Goal: Contribute content: Add original content to the website for others to see

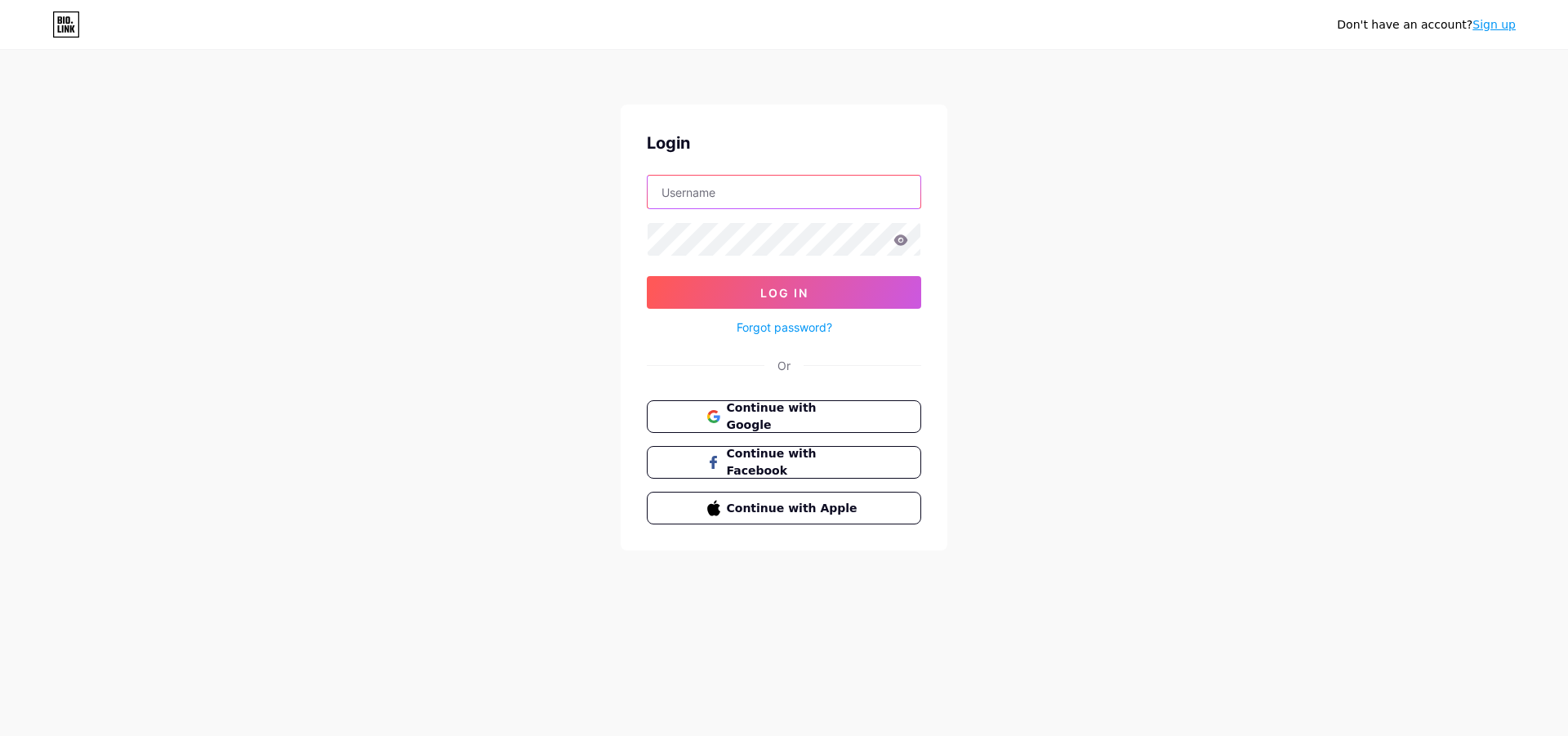
click at [720, 196] on input "text" at bounding box center [784, 192] width 272 height 33
type input "[EMAIL_ADDRESS][DOMAIN_NAME]"
click at [647, 276] on button "Log In" at bounding box center [784, 292] width 274 height 33
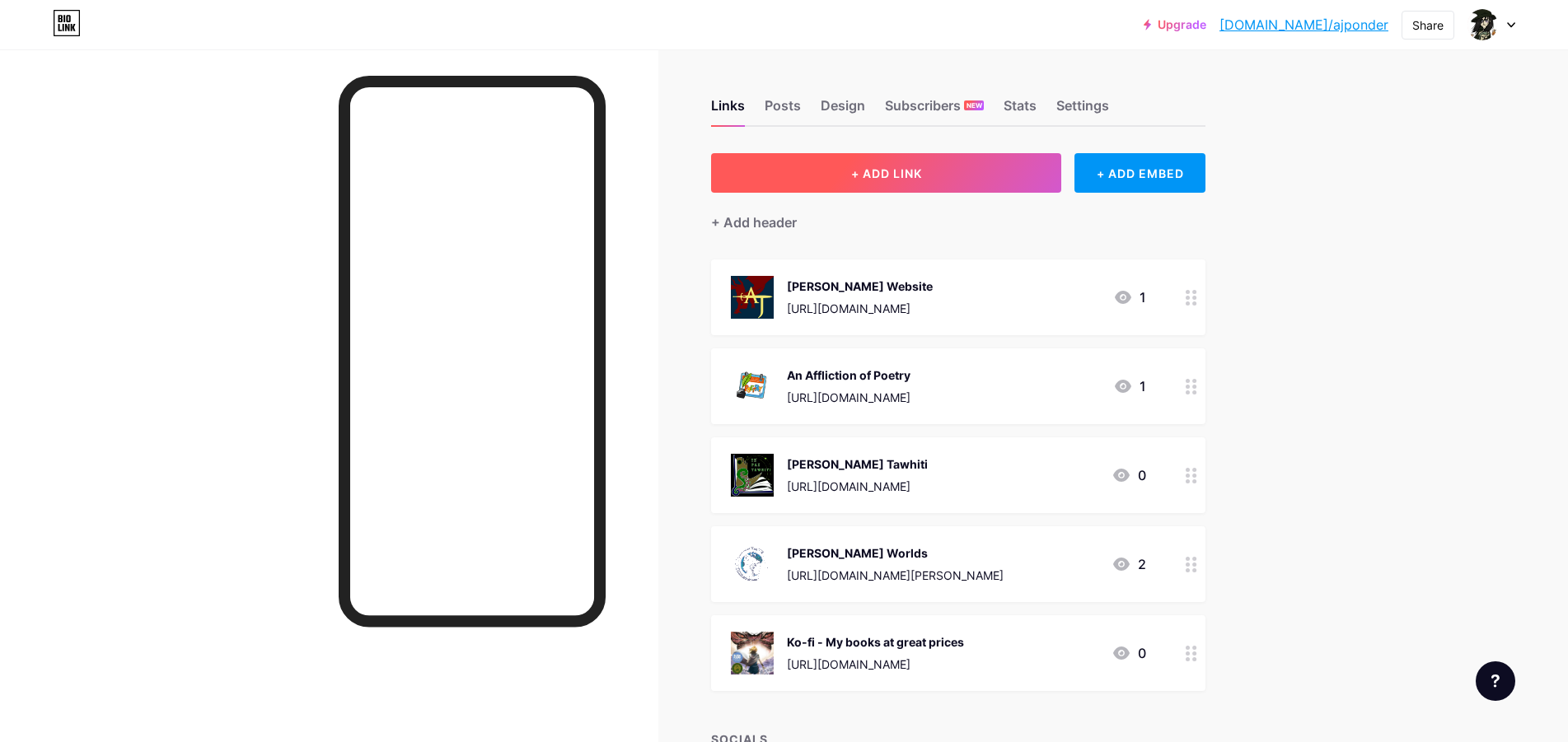
click at [908, 173] on span "+ ADD LINK" at bounding box center [886, 173] width 71 height 14
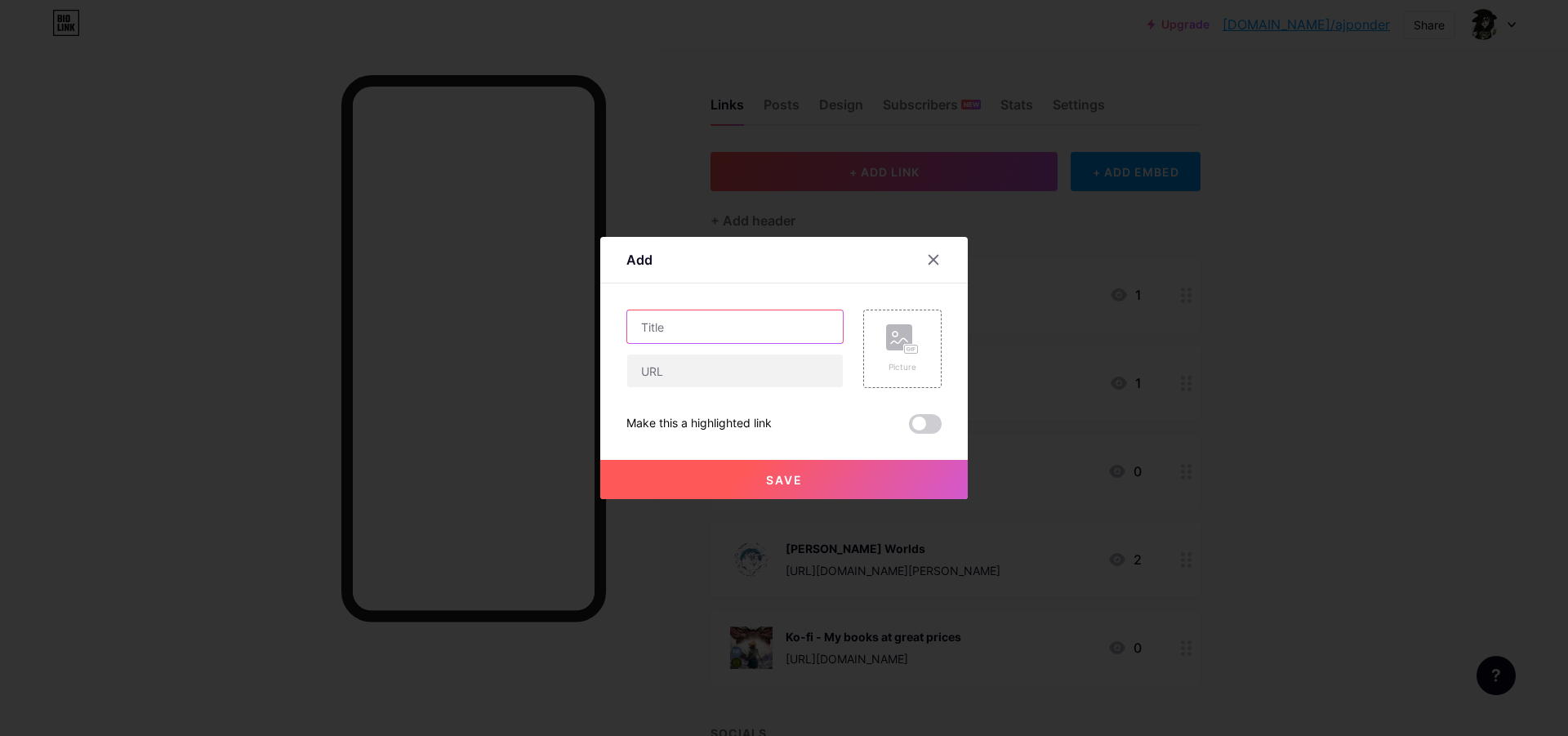
click at [675, 328] on input "text" at bounding box center [736, 326] width 216 height 33
type input "My Books"
click at [893, 349] on rect at bounding box center [899, 337] width 26 height 26
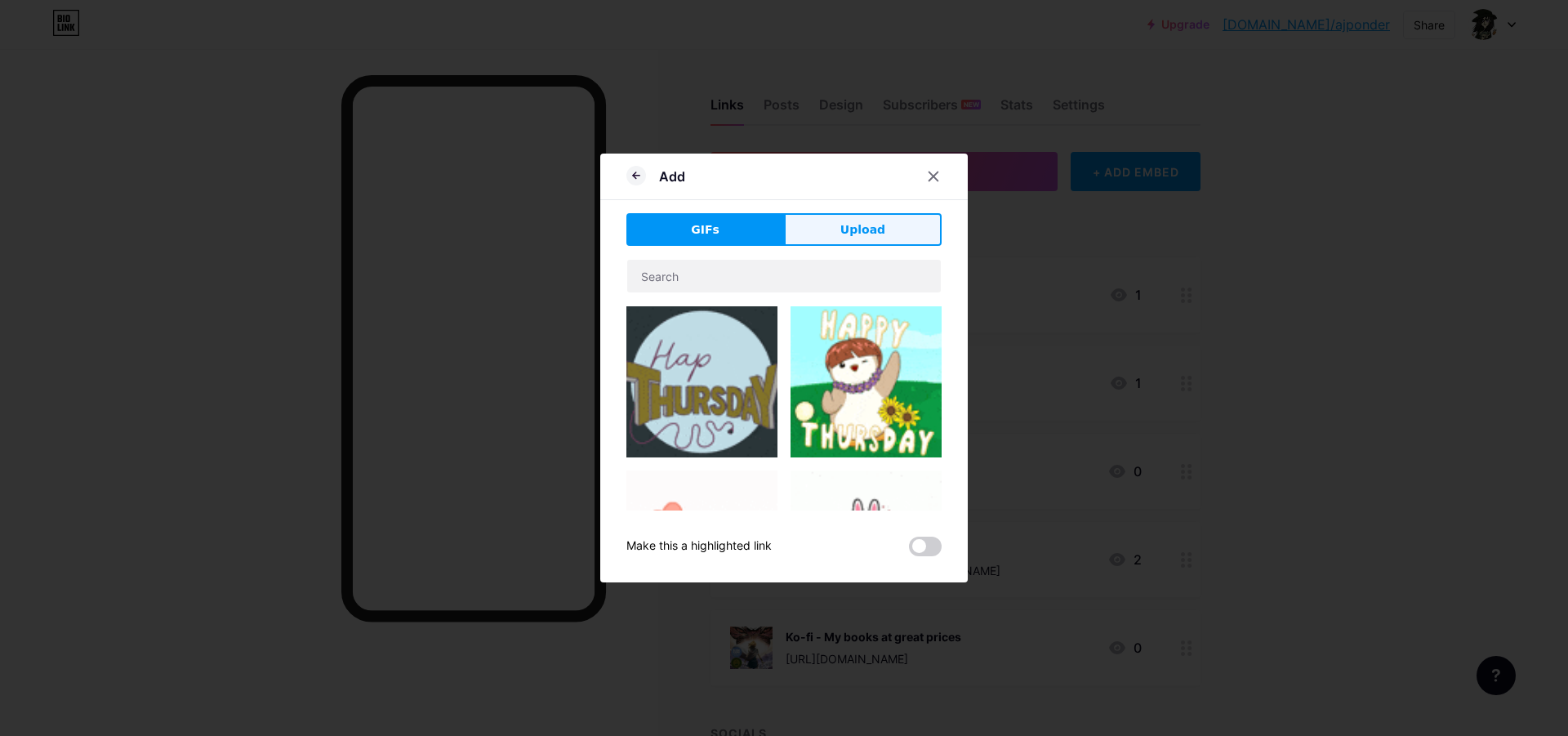
click at [868, 230] on span "Upload" at bounding box center [863, 230] width 45 height 17
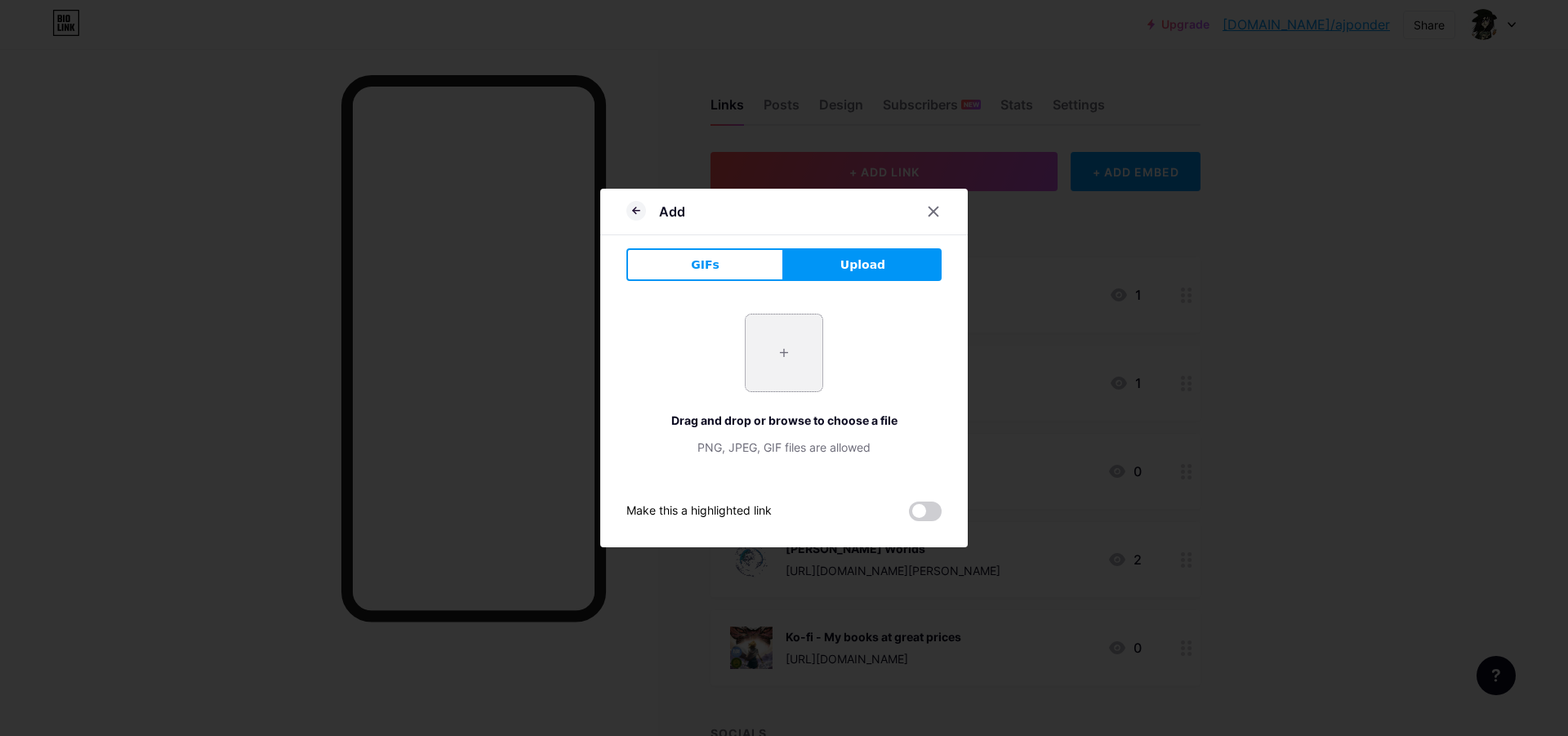
click at [779, 354] on input "file" at bounding box center [784, 353] width 77 height 77
type input "C:\fakepath\Princess-[PERSON_NAME].jpg"
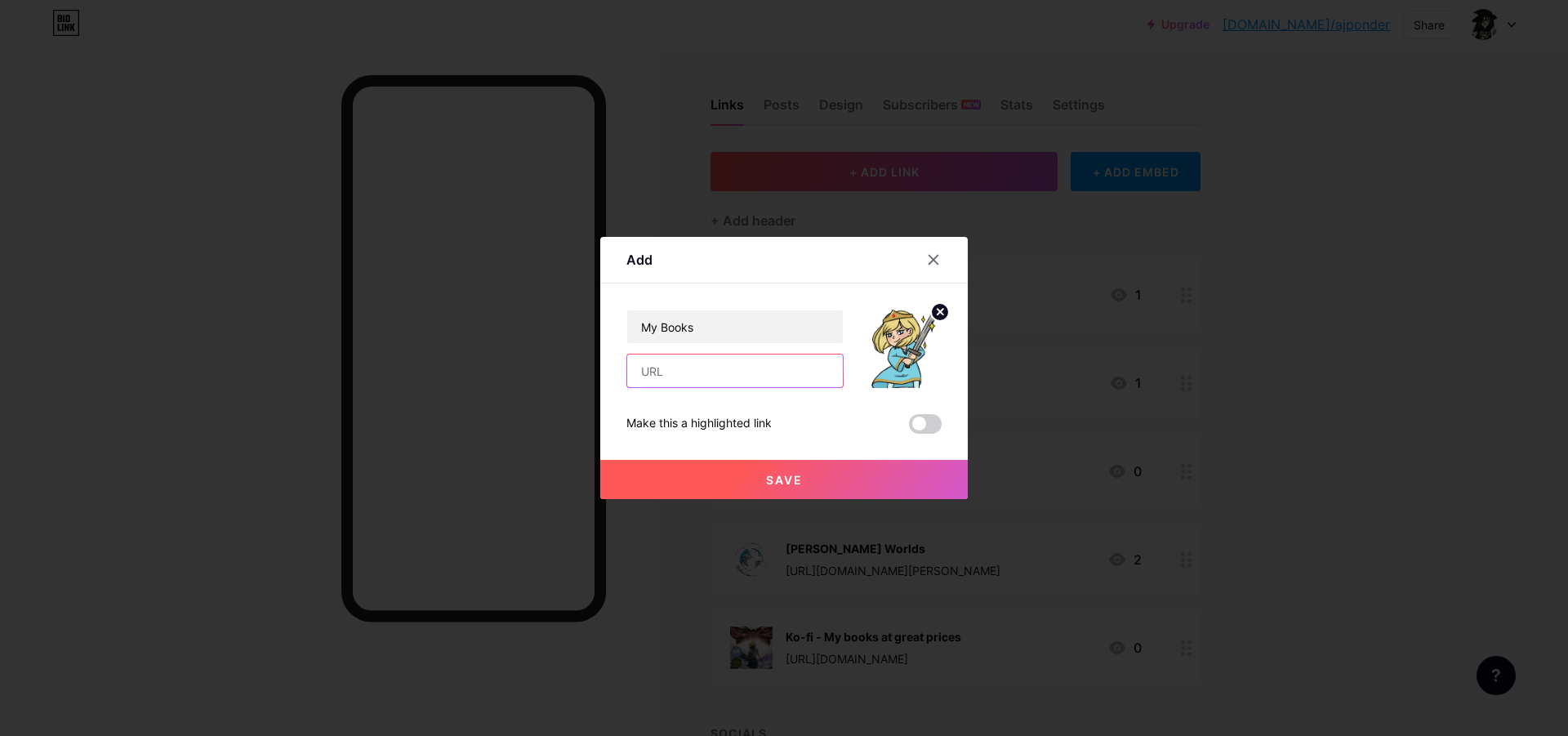
click at [703, 374] on input "text" at bounding box center [736, 370] width 216 height 33
click at [675, 372] on input "text" at bounding box center [736, 370] width 216 height 33
click at [698, 372] on input "text" at bounding box center [736, 370] width 216 height 33
click at [703, 367] on input "text" at bounding box center [736, 370] width 216 height 33
paste input "[URL][DOMAIN_NAME]"
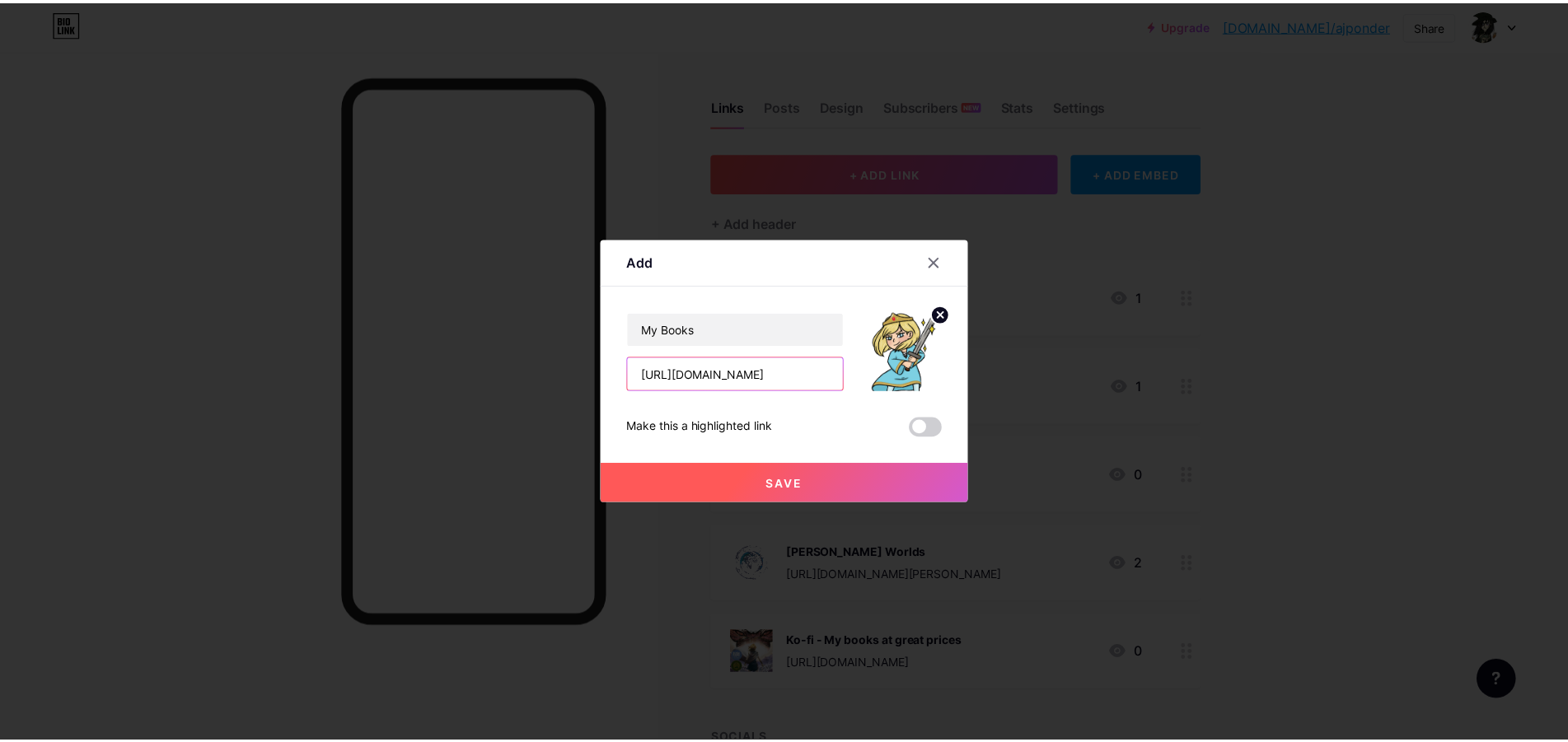
scroll to position [0, 101]
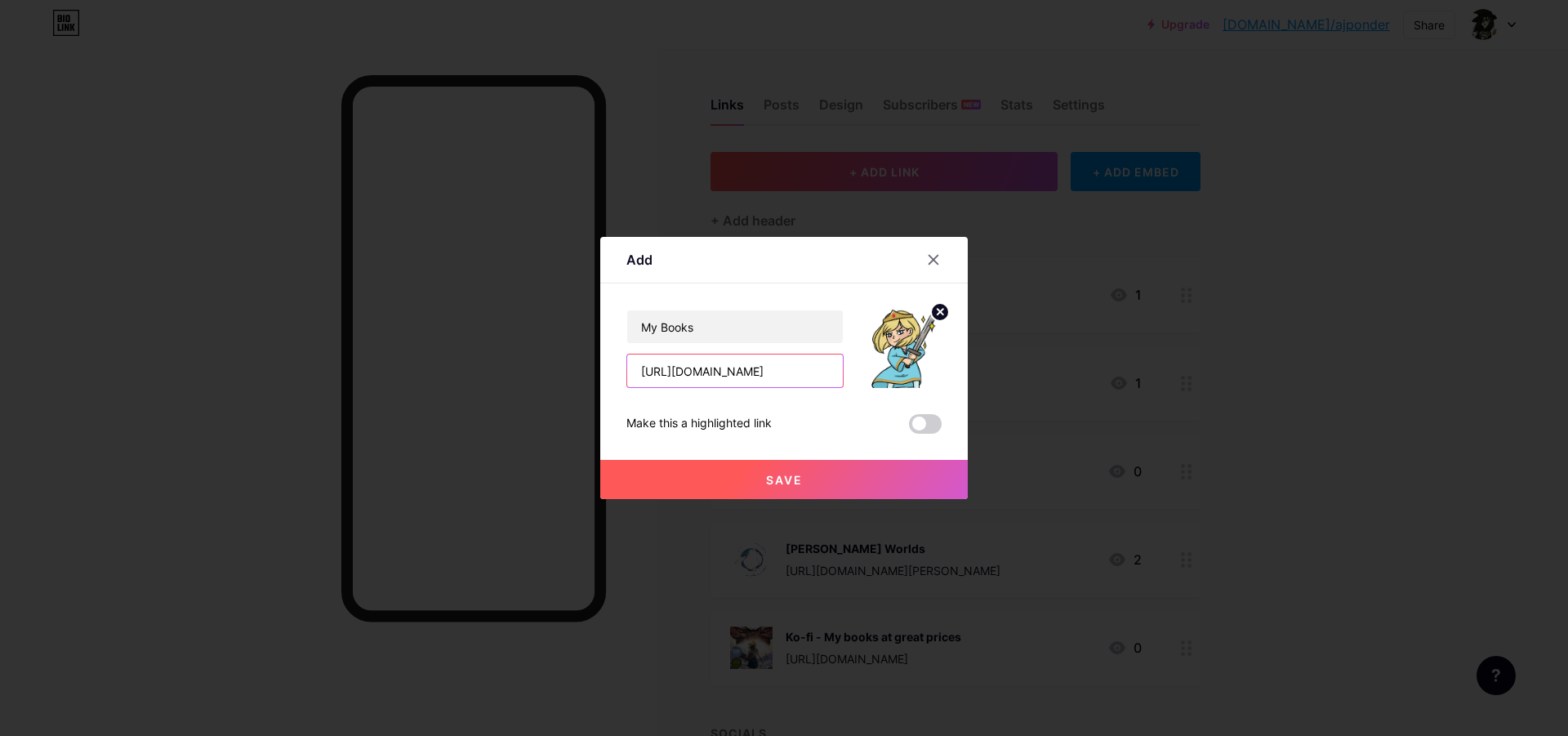
type input "[URL][DOMAIN_NAME]"
click at [783, 473] on button "Save" at bounding box center [784, 479] width 367 height 39
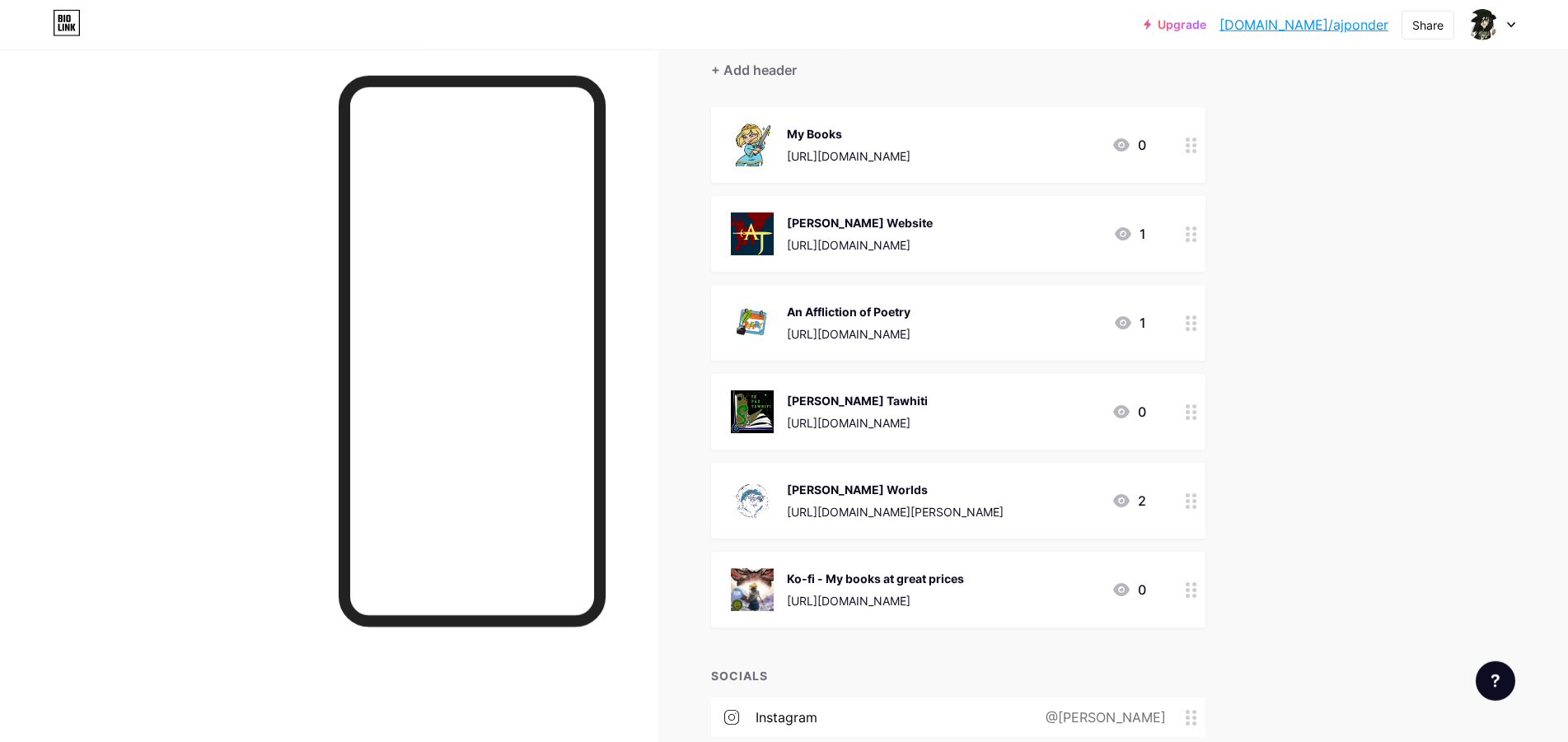
scroll to position [224, 0]
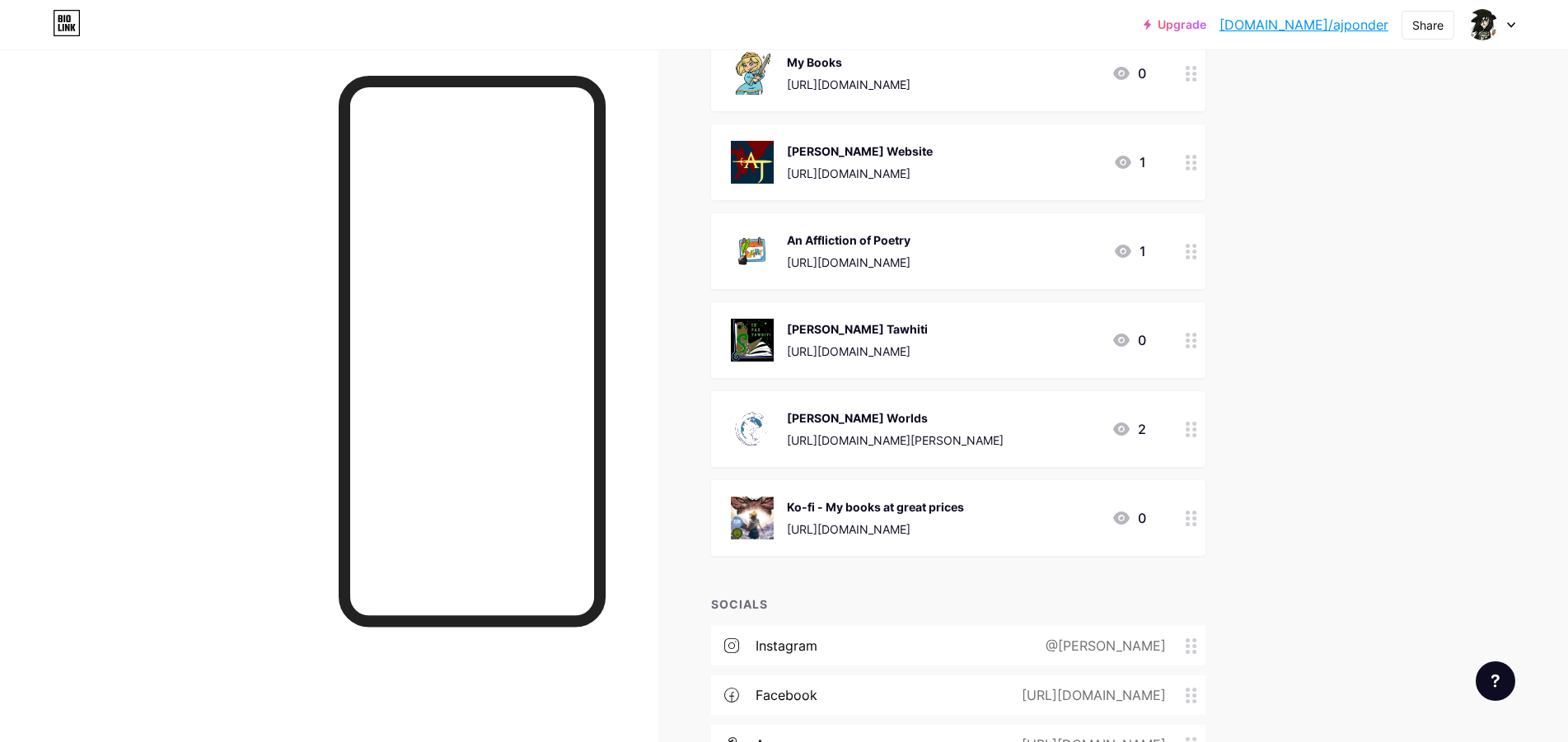
click at [844, 61] on div "My Books" at bounding box center [848, 63] width 123 height 17
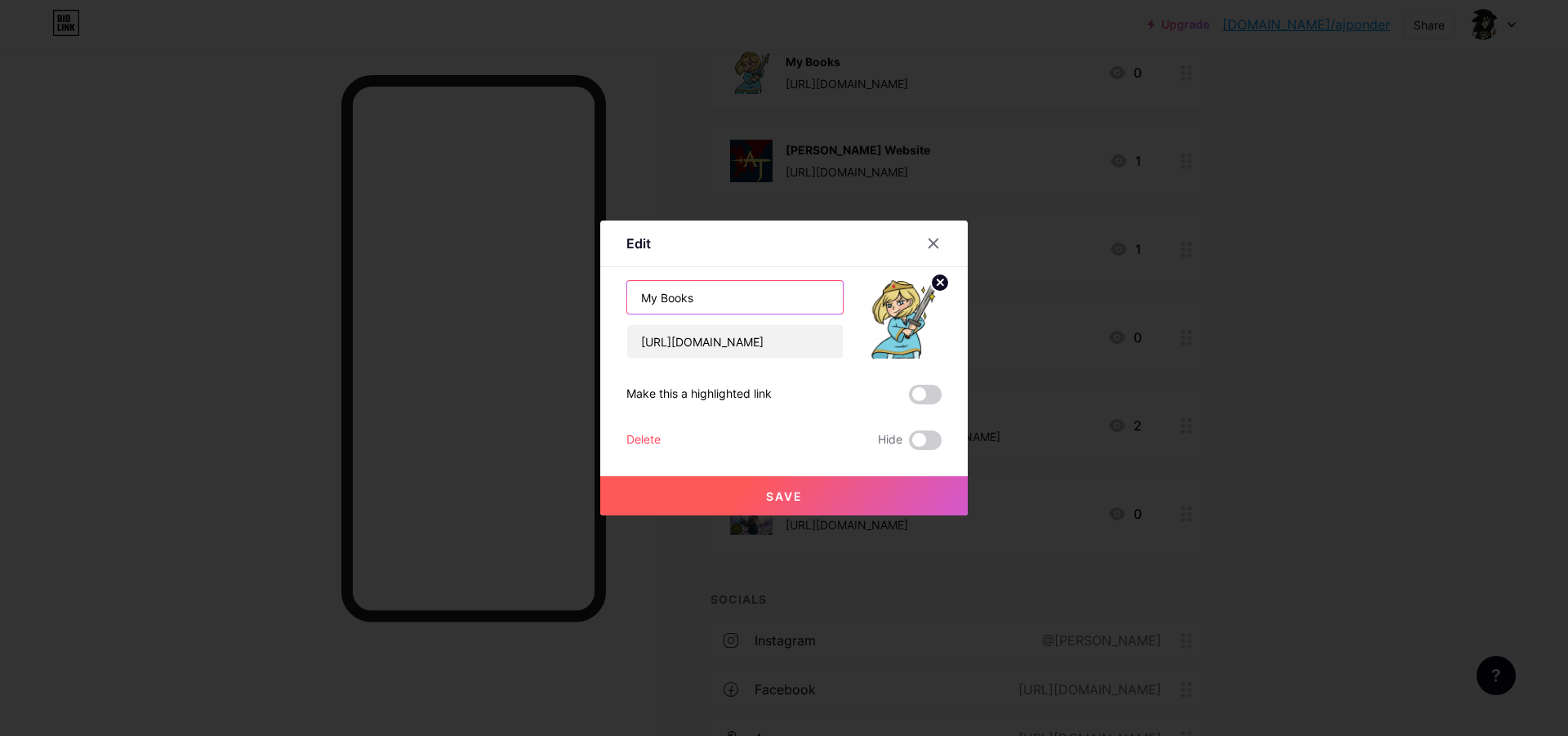
click at [709, 301] on input "My Books" at bounding box center [736, 297] width 216 height 33
click at [707, 297] on input "My Books on amazon" at bounding box center [736, 297] width 216 height 33
type input "My Books on Amazon"
click at [780, 503] on span "Save" at bounding box center [784, 496] width 37 height 14
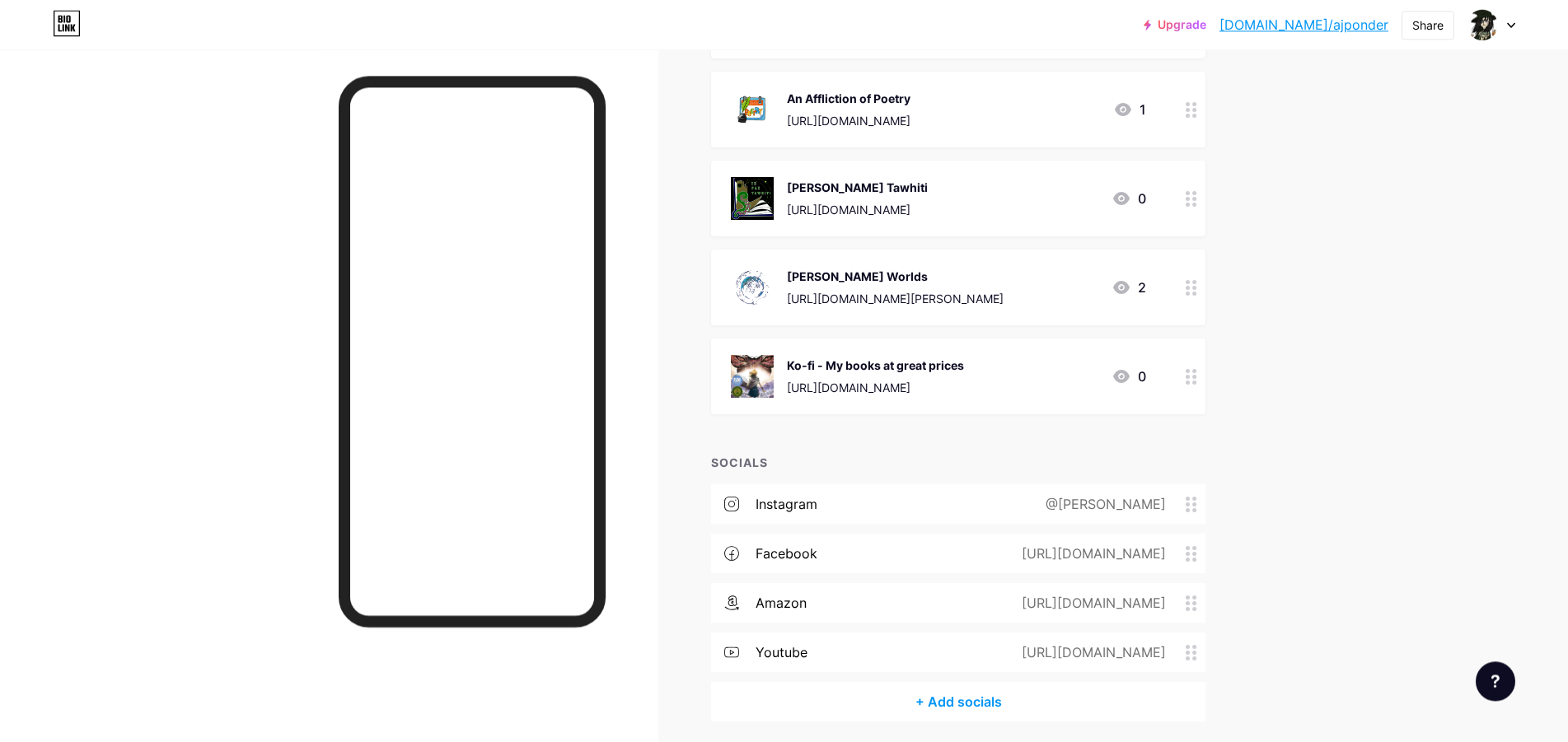
scroll to position [0, 0]
